Goal: Transaction & Acquisition: Purchase product/service

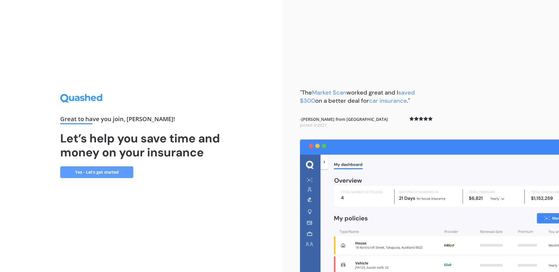
click at [100, 173] on link "Yes - Let’s get started" at bounding box center [96, 173] width 73 height 12
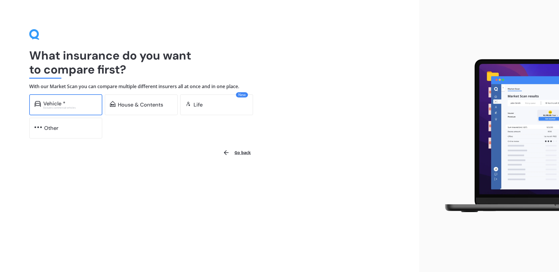
click at [75, 111] on div "Vehicle * Excludes commercial vehicles" at bounding box center [65, 104] width 73 height 21
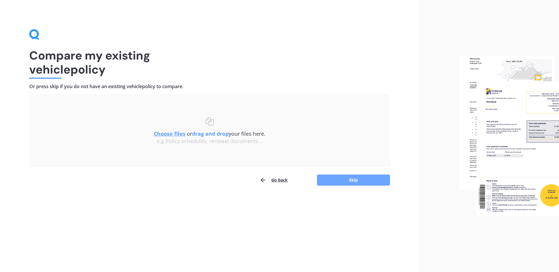
click at [334, 179] on button "Skip" at bounding box center [353, 180] width 73 height 11
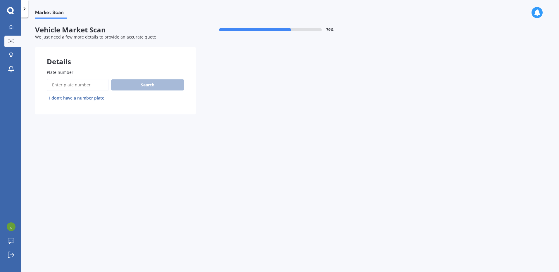
click at [71, 84] on input "Plate number" at bounding box center [78, 85] width 62 height 12
type input "RGP281"
click at [131, 87] on button "Search" at bounding box center [147, 84] width 73 height 11
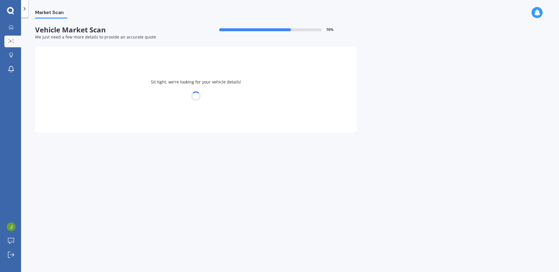
select select "MITSUBISHI"
select select "OUTLANDER"
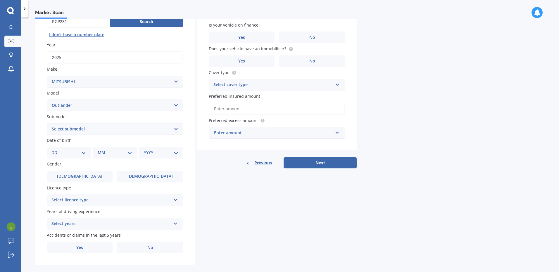
scroll to position [72, 0]
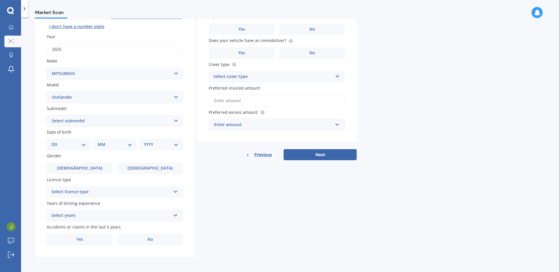
click at [82, 122] on select "Select submodel (All other) 2.4 Litre Station Wagon 3.0 Litre AWD 3.0 VRX Auto …" at bounding box center [115, 121] width 136 height 12
select select "PHEV XLS 4WD HYBRID"
click at [47, 115] on select "Select submodel (All other) 2.4 Litre Station Wagon 3.0 Litre AWD 3.0 VRX Auto …" at bounding box center [115, 121] width 136 height 12
click at [75, 145] on select "DD 01 02 03 04 05 06 07 08 09 10 11 12 13 14 15 16 17 18 19 20 21 22 23 24 25 2…" at bounding box center [68, 144] width 34 height 6
select select "28"
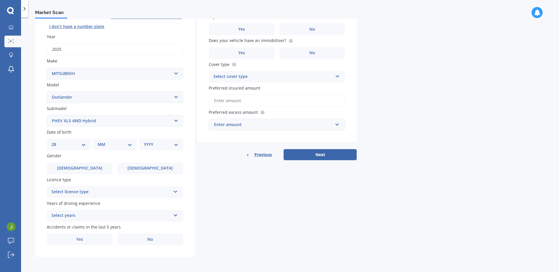
click at [56, 141] on select "DD 01 02 03 04 05 06 07 08 09 10 11 12 13 14 15 16 17 18 19 20 21 22 23 24 25 2…" at bounding box center [68, 144] width 34 height 6
click at [104, 143] on select "MM 01 02 03 04 05 06 07 08 09 10 11 12" at bounding box center [116, 144] width 32 height 6
select select "09"
click at [100, 141] on select "MM 01 02 03 04 05 06 07 08 09 10 11 12" at bounding box center [116, 144] width 32 height 6
click at [151, 149] on div "YYYY 2025 2024 2023 2022 2021 2020 2019 2018 2017 2016 2015 2014 2013 2012 2011…" at bounding box center [159, 145] width 41 height 12
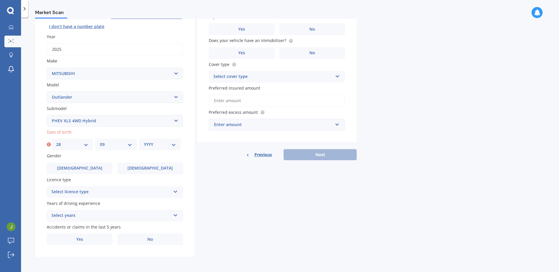
click at [151, 146] on select "YYYY 2025 2024 2023 2022 2021 2020 2019 2018 2017 2016 2015 2014 2013 2012 2011…" at bounding box center [160, 144] width 32 height 6
select select "1974"
click at [144, 141] on select "YYYY 2025 2024 2023 2022 2021 2020 2019 2018 2017 2016 2015 2014 2013 2012 2011…" at bounding box center [160, 144] width 32 height 6
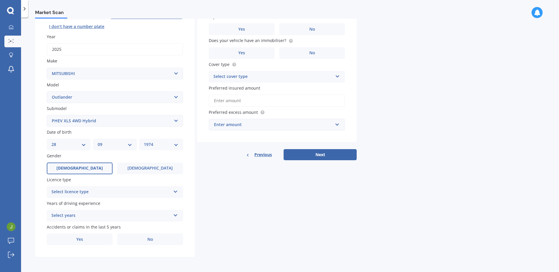
click at [90, 167] on label "Male" at bounding box center [80, 169] width 66 height 12
click at [0, 0] on input "Male" at bounding box center [0, 0] width 0 height 0
click at [96, 191] on div "Select licence type" at bounding box center [110, 192] width 119 height 7
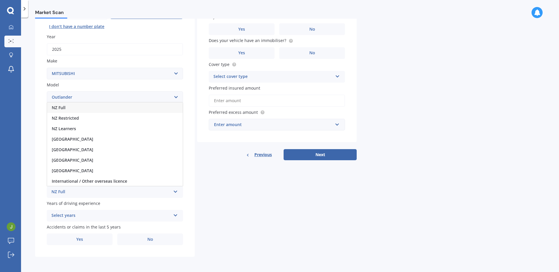
click at [78, 110] on div "NZ Full" at bounding box center [115, 108] width 136 height 11
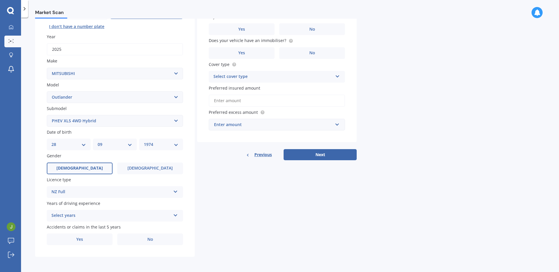
click at [108, 214] on div "Select years" at bounding box center [110, 215] width 119 height 7
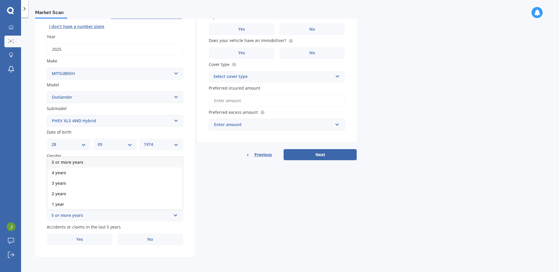
click at [99, 161] on div "5 or more years" at bounding box center [115, 162] width 136 height 11
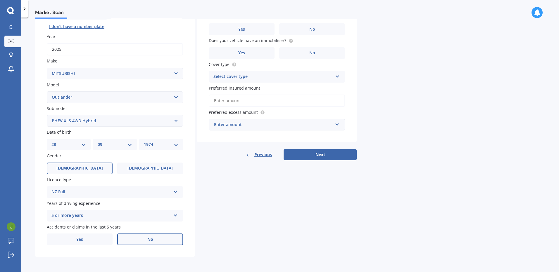
click at [133, 240] on label "No" at bounding box center [150, 240] width 66 height 12
click at [0, 0] on input "No" at bounding box center [0, 0] width 0 height 0
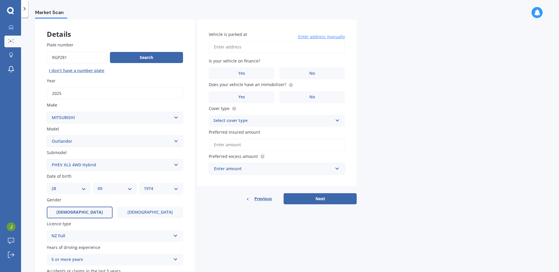
scroll to position [0, 0]
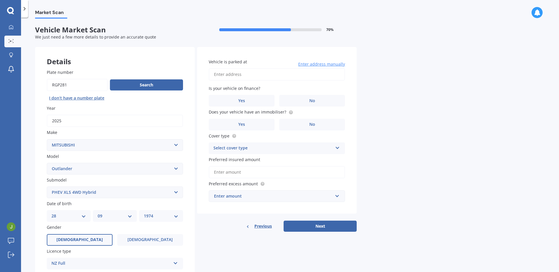
click at [229, 75] on input "Vehicle is parked at" at bounding box center [277, 74] width 136 height 12
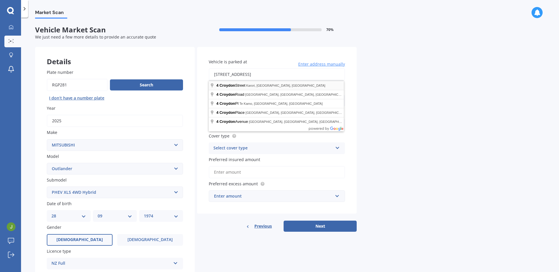
type input "4 Croydon Street, Karori, Wellington 6012"
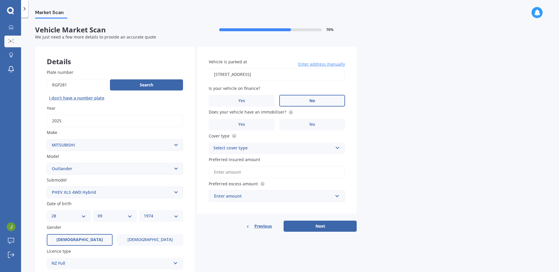
click at [295, 99] on label "No" at bounding box center [312, 101] width 66 height 12
click at [0, 0] on input "No" at bounding box center [0, 0] width 0 height 0
click at [308, 124] on label "No" at bounding box center [312, 125] width 66 height 12
click at [0, 0] on input "No" at bounding box center [0, 0] width 0 height 0
click at [258, 149] on div "Select cover type" at bounding box center [272, 148] width 119 height 7
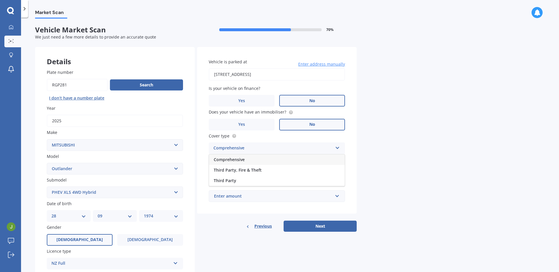
click at [247, 162] on div "Comprehensive" at bounding box center [277, 160] width 136 height 11
click at [249, 171] on input "Preferred insured amount" at bounding box center [277, 172] width 136 height 12
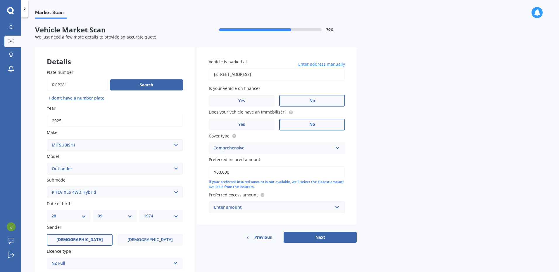
type input "$60,000"
click at [269, 207] on div "Enter amount" at bounding box center [273, 207] width 119 height 6
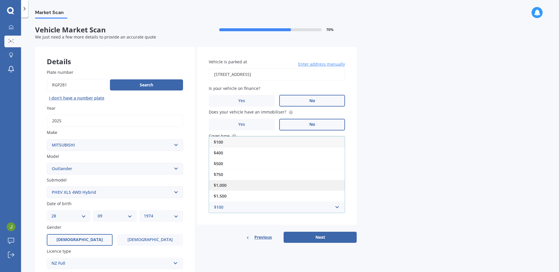
click at [245, 188] on div "$1,000" at bounding box center [277, 185] width 136 height 11
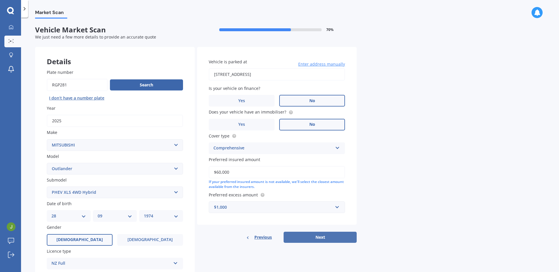
click at [307, 238] on button "Next" at bounding box center [319, 237] width 73 height 11
select select "28"
select select "09"
select select "1974"
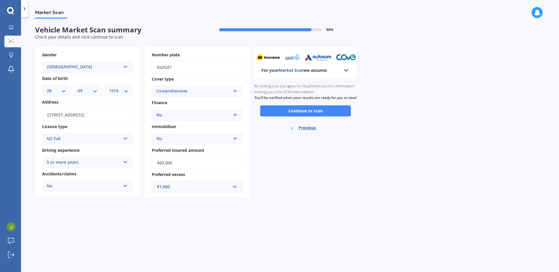
click at [290, 115] on button "Continue to scan" at bounding box center [305, 110] width 91 height 11
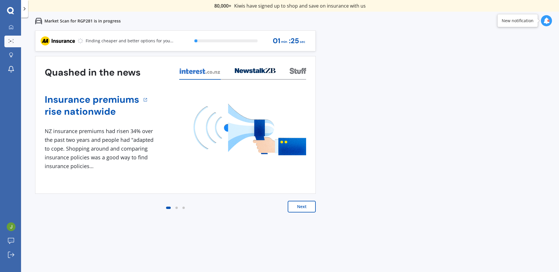
click at [308, 207] on button "Next" at bounding box center [302, 207] width 28 height 12
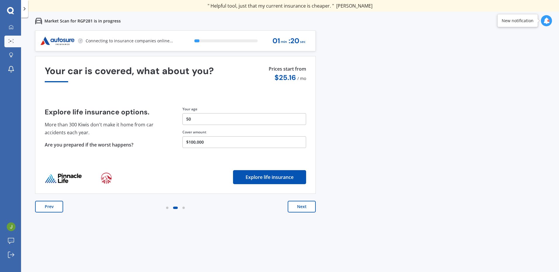
click at [309, 207] on button "Next" at bounding box center [302, 207] width 28 height 12
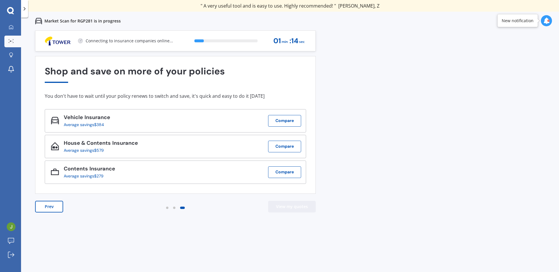
click at [285, 207] on button "View my quotes" at bounding box center [292, 207] width 48 height 12
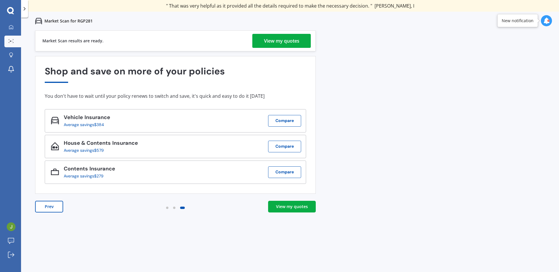
click at [291, 44] on div "View my quotes" at bounding box center [281, 41] width 35 height 14
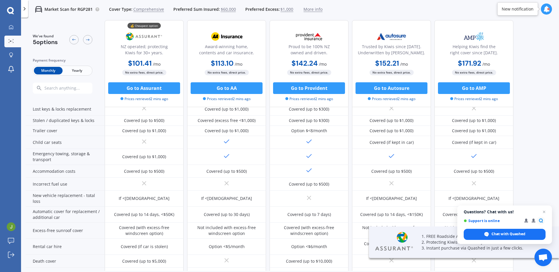
scroll to position [117, 0]
click at [78, 72] on span "Yearly" at bounding box center [77, 71] width 29 height 8
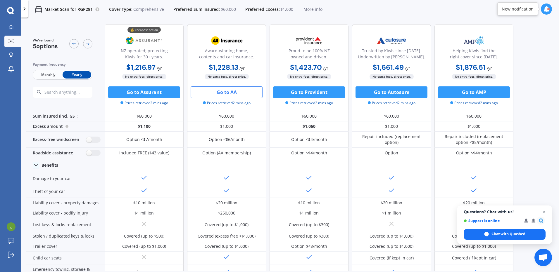
scroll to position [0, 0]
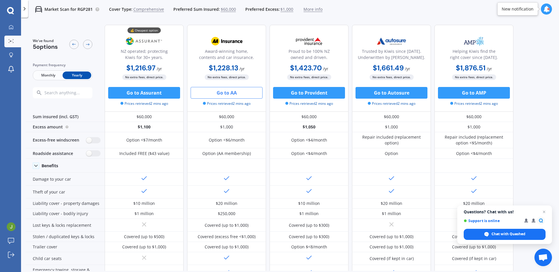
click at [220, 94] on button "Go to AA" at bounding box center [227, 93] width 72 height 12
